Goal: Check status: Check status

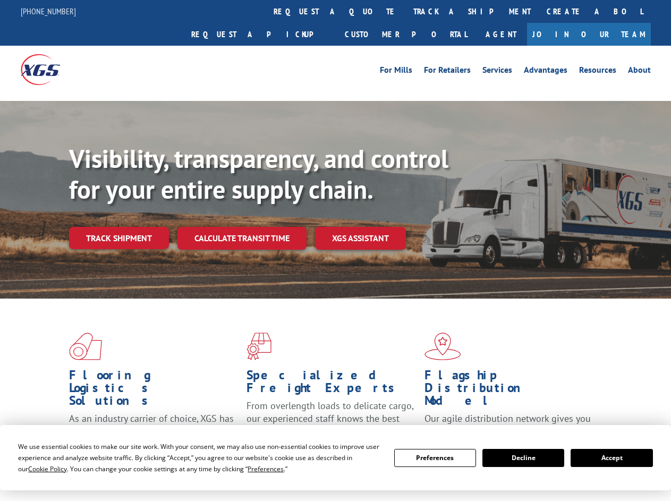
click at [335, 250] on div "Visibility, transparency, and control for your entire supply chain. Track shipm…" at bounding box center [370, 217] width 602 height 148
click at [37, 468] on span "Cookie Policy" at bounding box center [47, 468] width 39 height 9
click at [255, 468] on div "Flooring Logistics Solutions As an industry carrier of choice, XGS has brought …" at bounding box center [335, 406] width 671 height 214
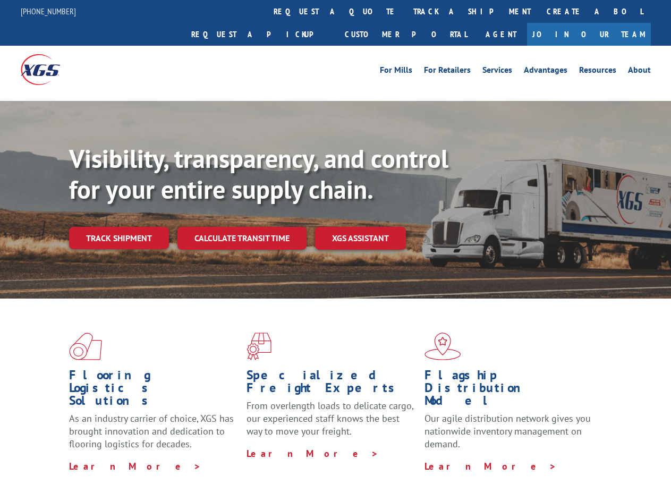
click at [435, 458] on div "Flooring Logistics Solutions As an industry carrier of choice, XGS has brought …" at bounding box center [335, 403] width 671 height 208
click at [523, 458] on div "Flooring Logistics Solutions As an industry carrier of choice, XGS has brought …" at bounding box center [335, 403] width 671 height 208
click at [611, 458] on div "Flooring Logistics Solutions As an industry carrier of choice, XGS has brought …" at bounding box center [335, 403] width 671 height 208
click at [335, 250] on div "Visibility, transparency, and control for your entire supply chain. Track shipm…" at bounding box center [370, 217] width 602 height 148
click at [405, 11] on link "track a shipment" at bounding box center [471, 11] width 133 height 23
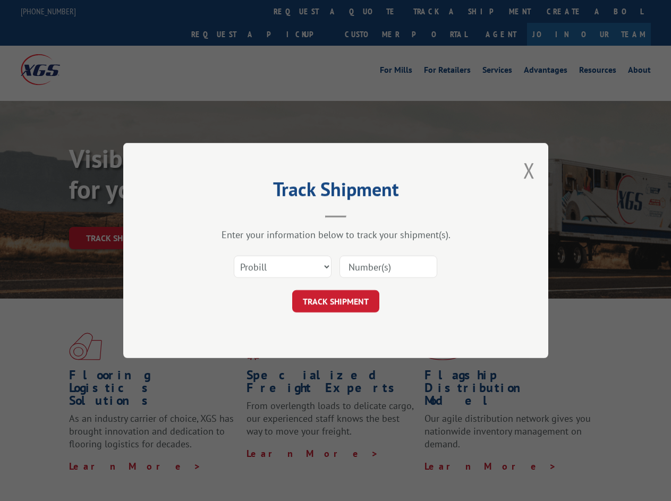
click at [371, 11] on div "Track Shipment Enter your information below to track your shipment(s). Select c…" at bounding box center [335, 250] width 671 height 501
click at [437, 11] on div "Track Shipment Enter your information below to track your shipment(s). Select c…" at bounding box center [335, 250] width 671 height 501
